Goal: Find specific page/section: Find specific page/section

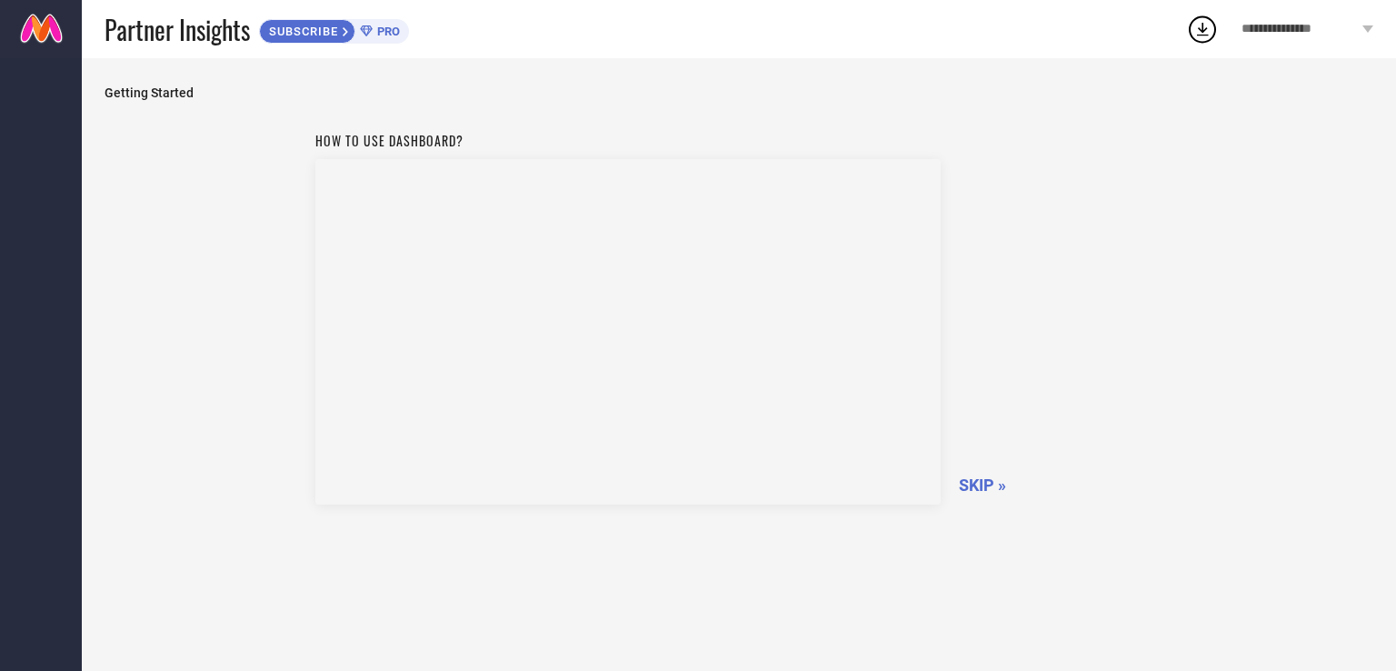
click at [52, 40] on link at bounding box center [41, 29] width 82 height 58
